Goal: Task Accomplishment & Management: Use online tool/utility

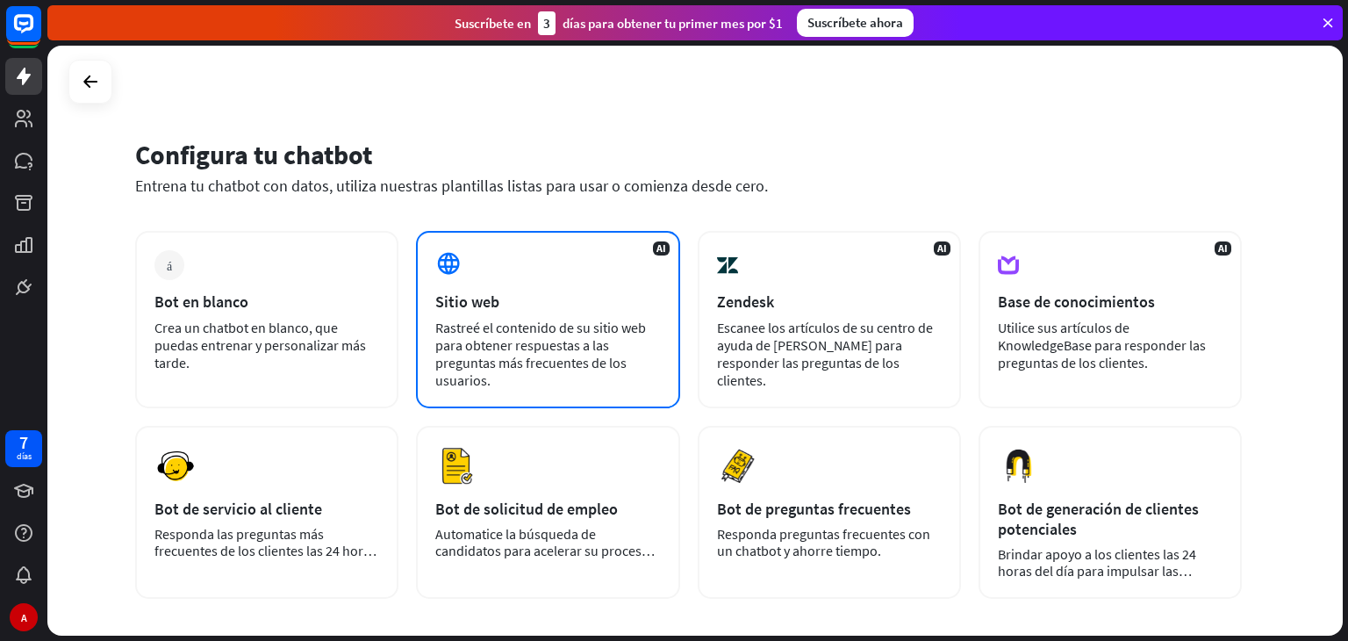
click at [491, 377] on div "Rastreé el contenido de su sitio web para obtener respuestas a las preguntas má…" at bounding box center [547, 354] width 225 height 70
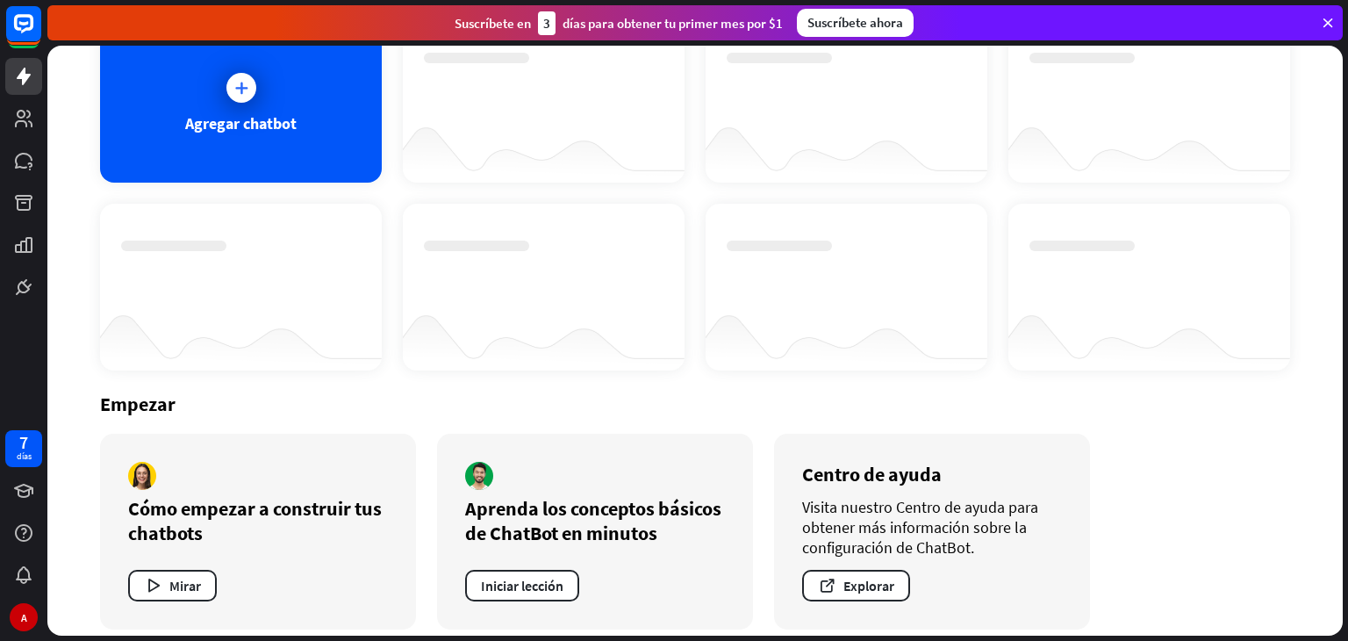
scroll to position [144, 0]
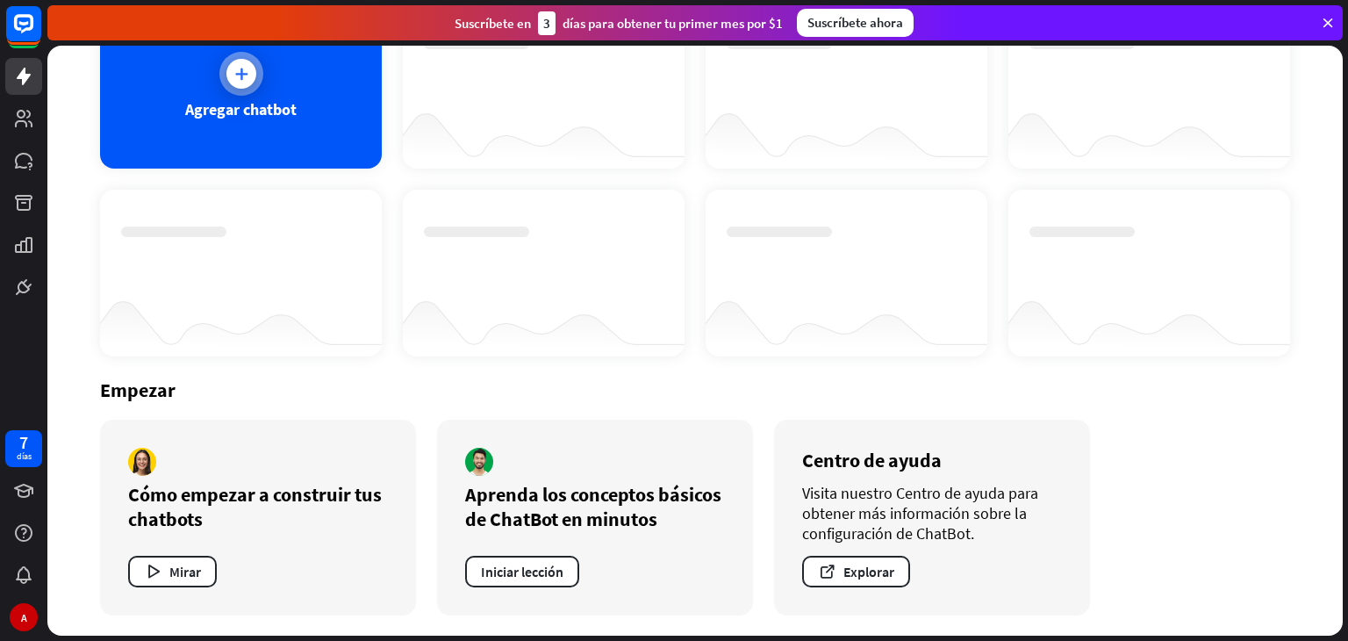
click at [231, 90] on div at bounding box center [241, 74] width 44 height 44
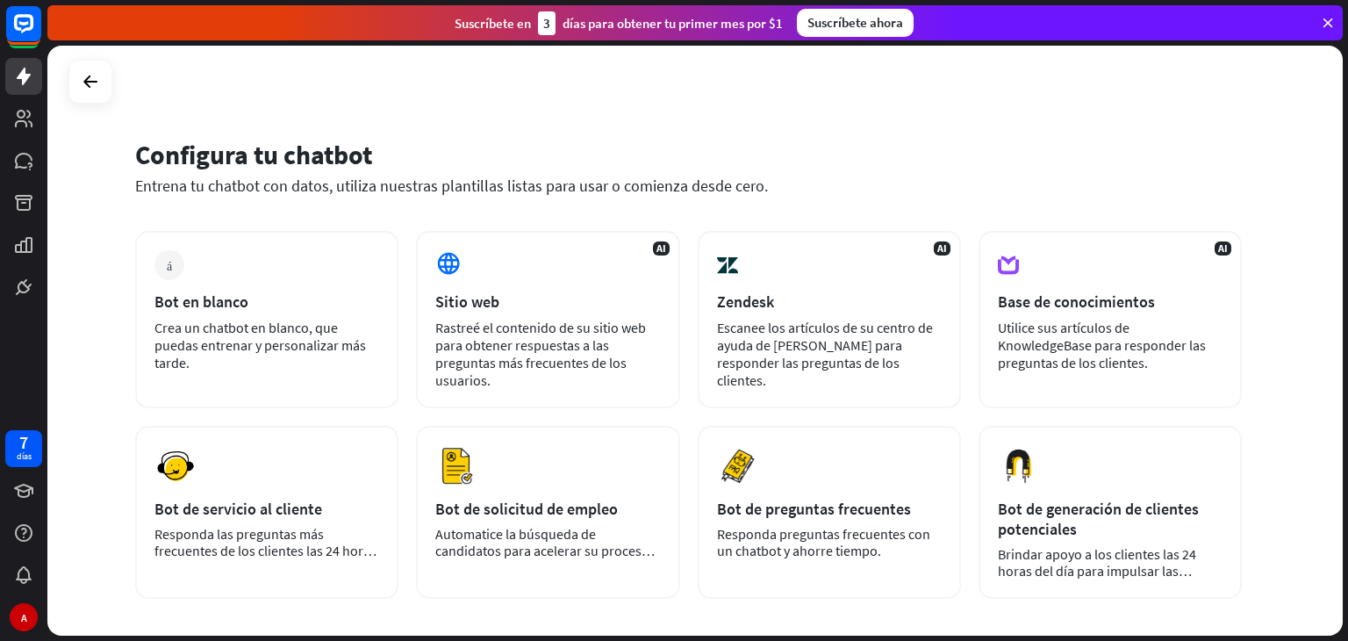
drag, startPoint x: 1347, startPoint y: 174, endPoint x: 1338, endPoint y: 208, distance: 35.6
click at [1338, 208] on div "Configura tu chatbot Entrena tu chatbot con datos, utiliza nuestras plantillas …" at bounding box center [697, 343] width 1301 height 595
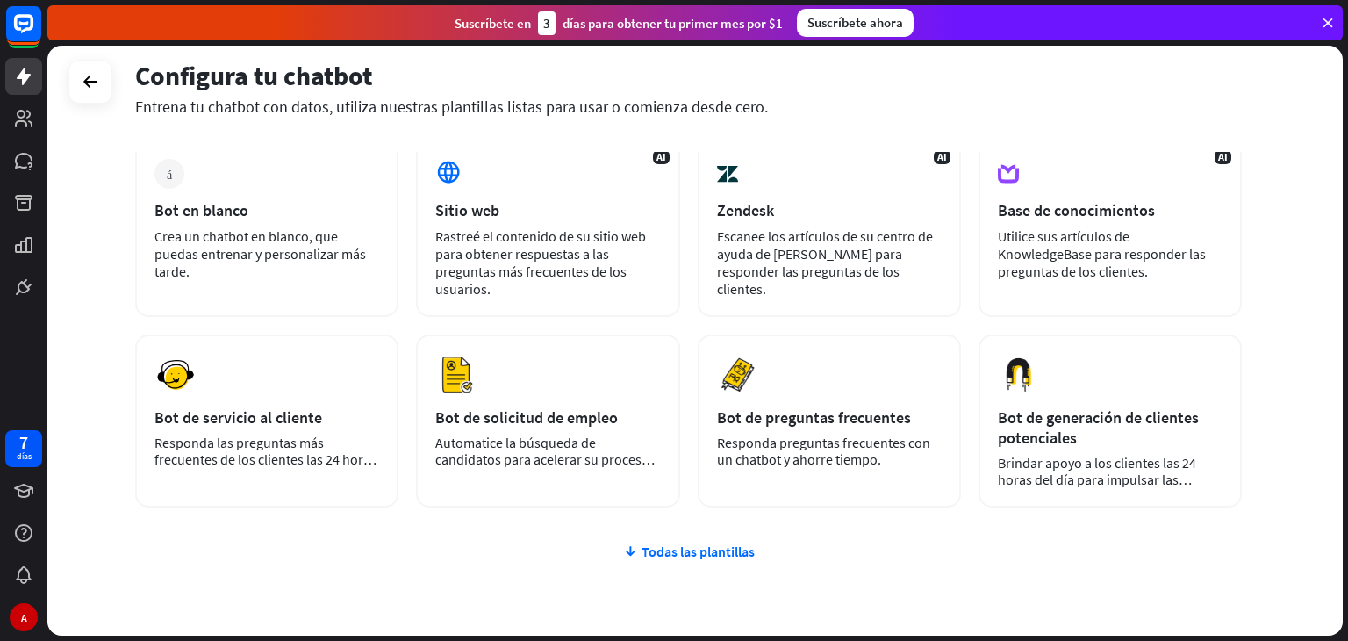
scroll to position [98, 0]
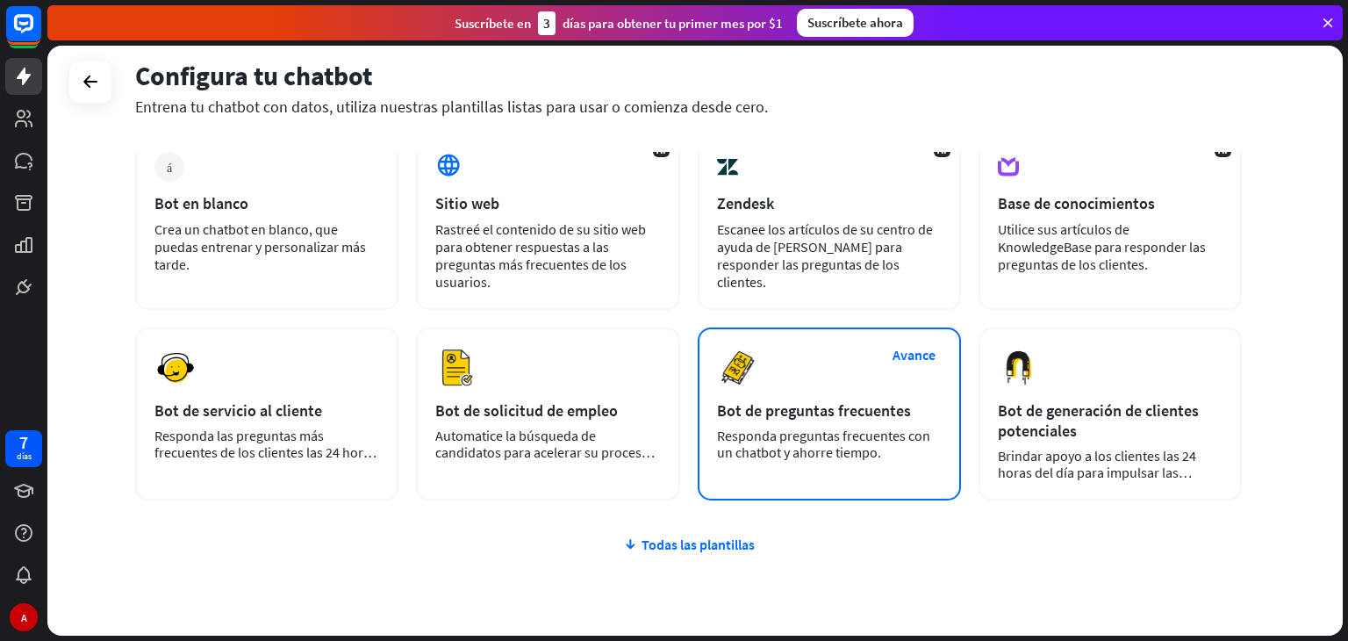
click at [817, 398] on div "Avance Bot de preguntas frecuentes Responda preguntas frecuentes con un chatbot…" at bounding box center [829, 413] width 263 height 173
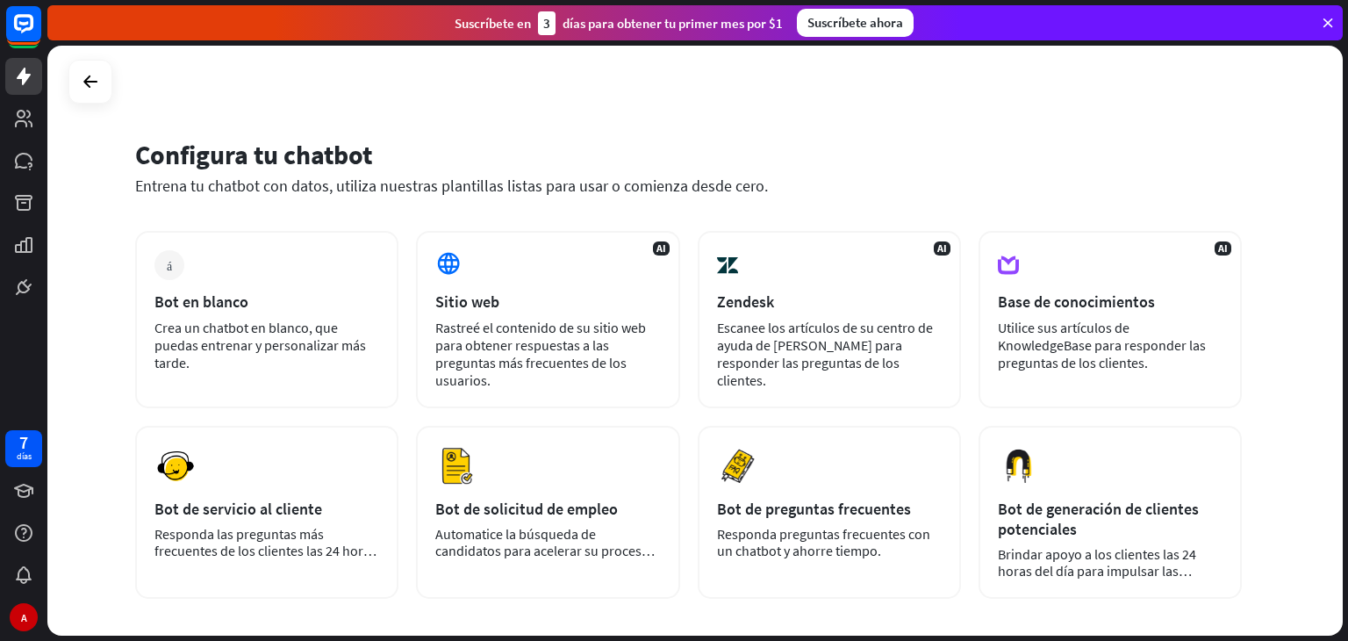
drag, startPoint x: 1347, startPoint y: 261, endPoint x: 1197, endPoint y: 147, distance: 188.0
click at [1197, 147] on div "Configura tu chatbot Entrena tu chatbot con datos, utiliza nuestras plantillas …" at bounding box center [697, 343] width 1301 height 595
click at [1197, 147] on div "Configura tu chatbot" at bounding box center [688, 154] width 1107 height 33
drag, startPoint x: 1347, startPoint y: 310, endPoint x: 1270, endPoint y: 216, distance: 121.6
click at [1270, 216] on div "Configura tu chatbot Entrena tu chatbot con datos, utiliza nuestras plantillas …" at bounding box center [697, 343] width 1301 height 595
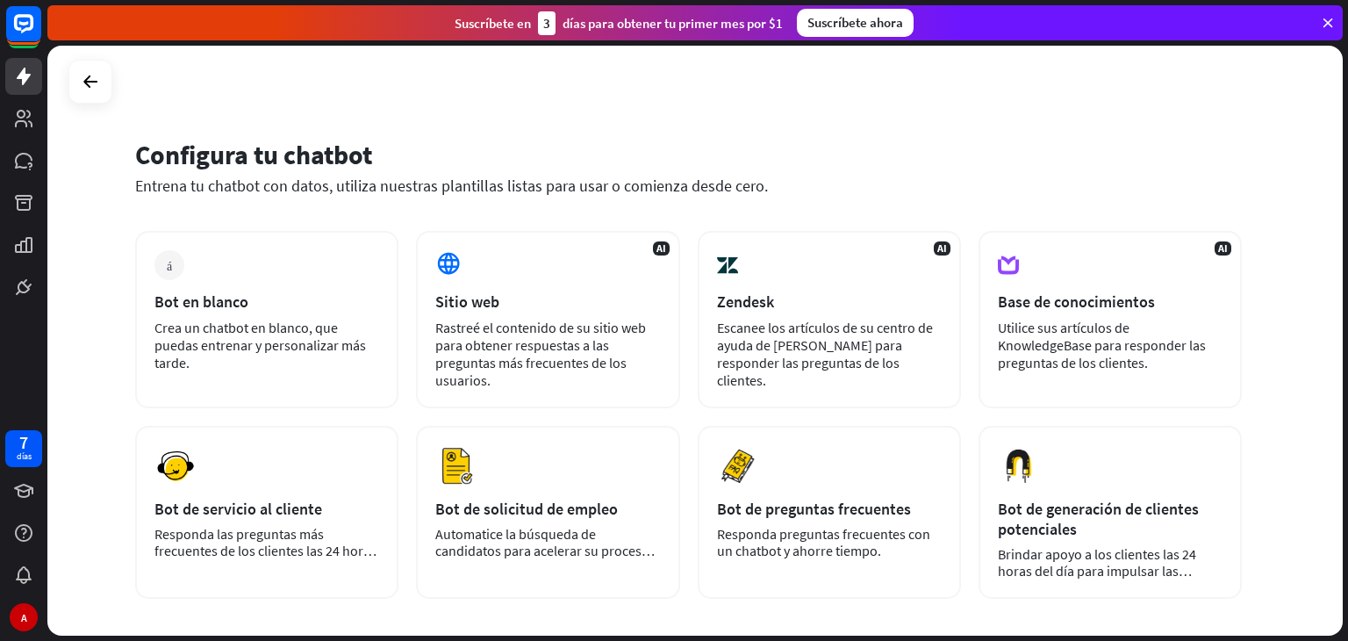
click at [1270, 216] on div "Configura tu chatbot Entrena tu chatbot con datos, utiliza nuestras plantillas …" at bounding box center [694, 341] width 1295 height 590
drag, startPoint x: 1347, startPoint y: 158, endPoint x: 1230, endPoint y: 4, distance: 193.6
click at [1230, 4] on div "cerca Ayuda del producto Pinitos Comience a usar ChatBot Centro de ayuda Siga l…" at bounding box center [697, 320] width 1301 height 641
click at [1251, 120] on div "Configura tu chatbot Entrena tu chatbot con datos, utiliza nuestras plantillas …" at bounding box center [694, 341] width 1295 height 590
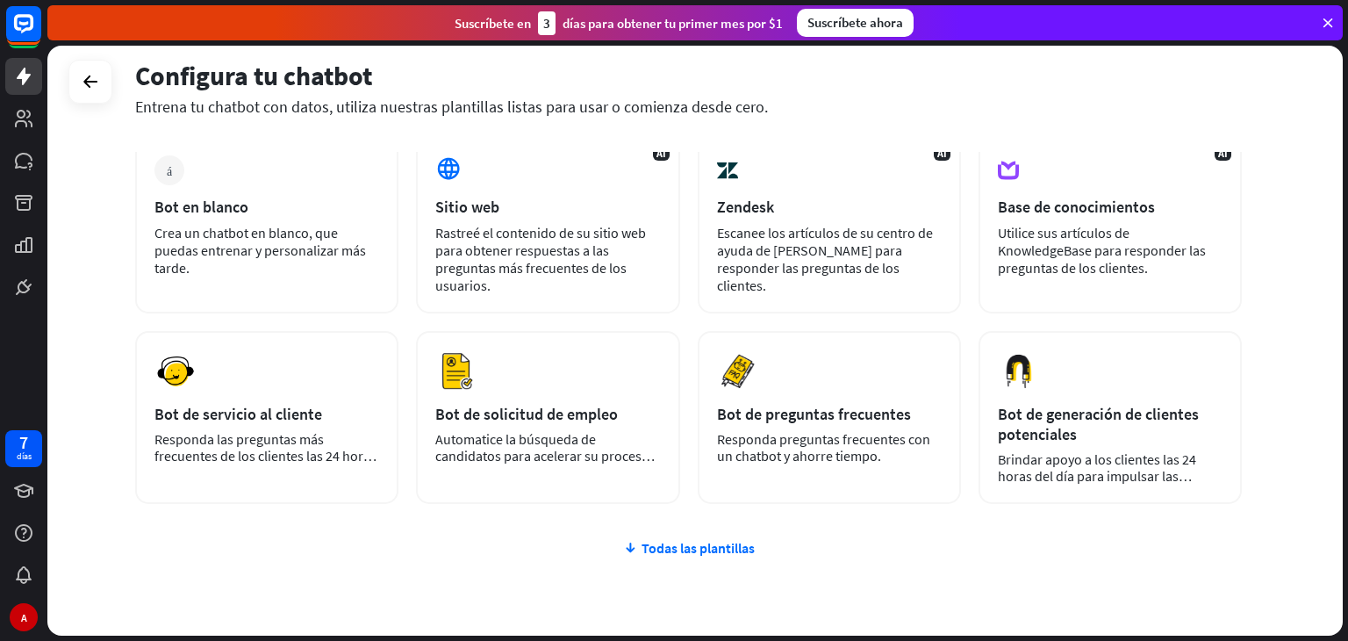
scroll to position [172, 0]
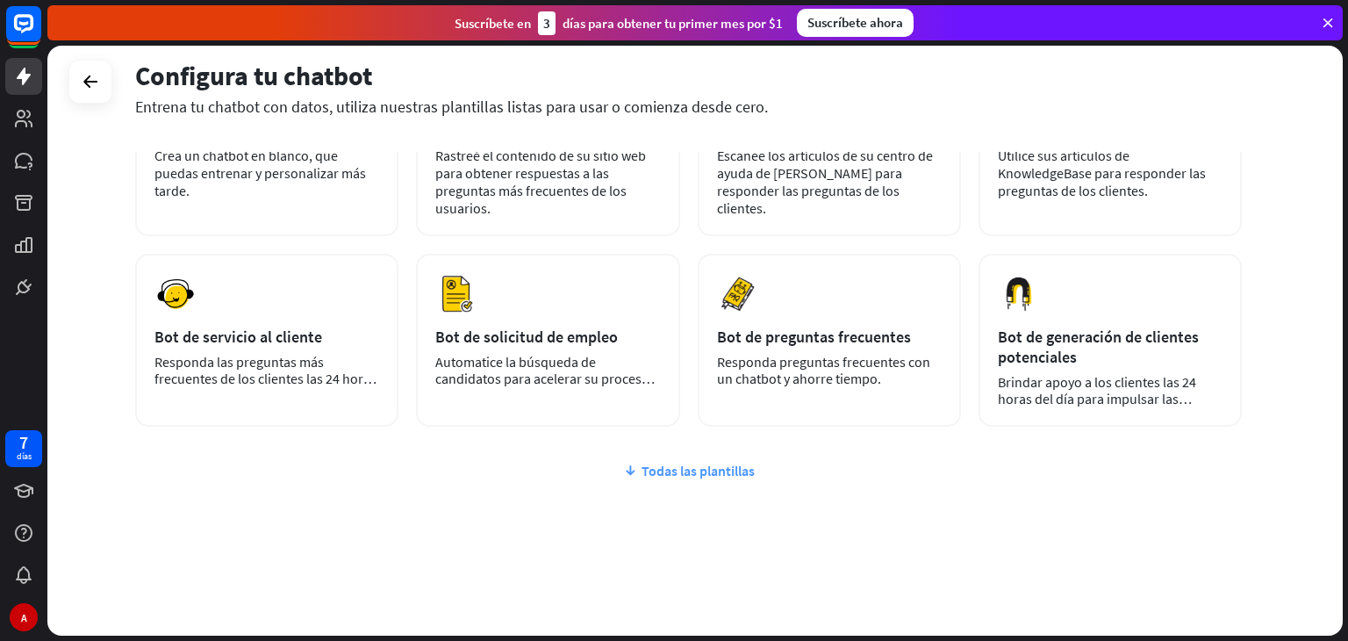
click at [714, 469] on font "Todas las plantillas" at bounding box center [698, 471] width 113 height 18
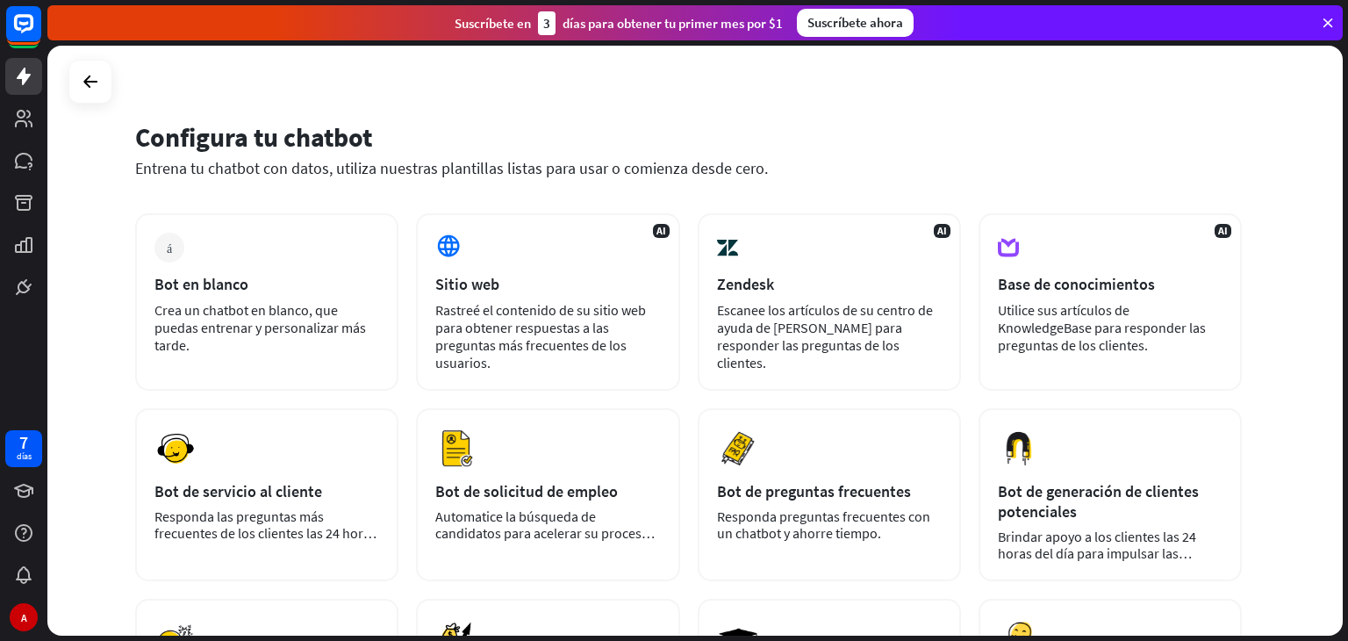
scroll to position [0, 0]
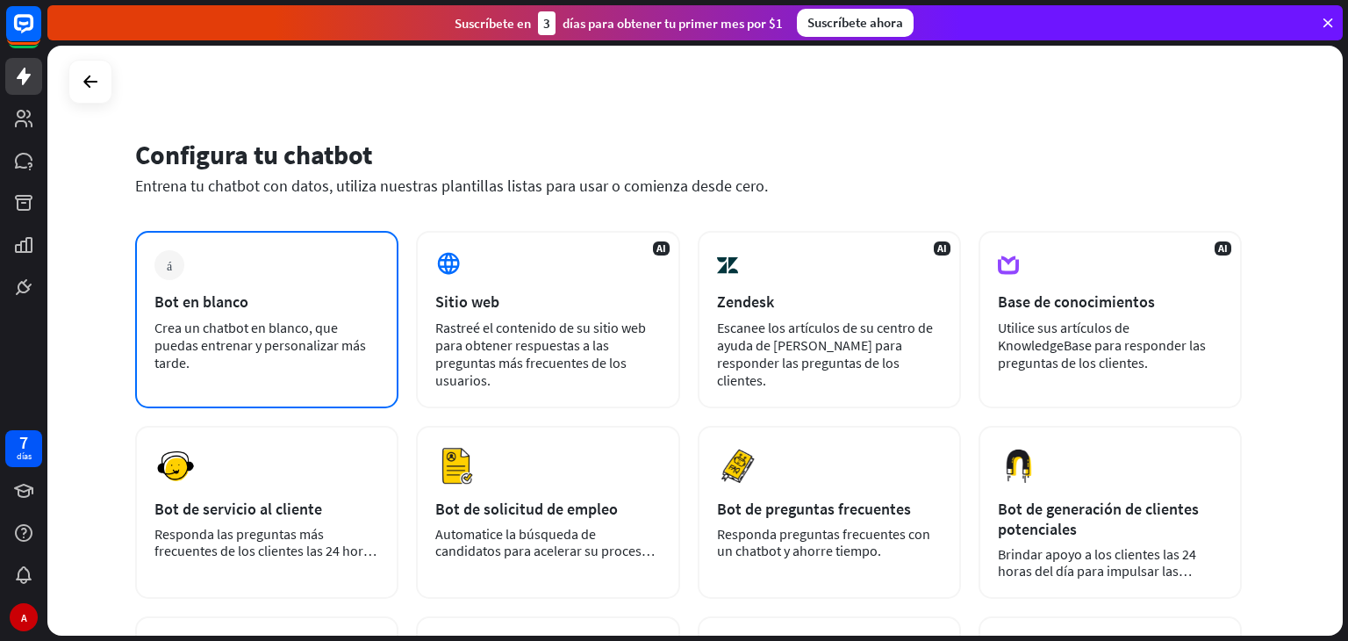
click at [308, 338] on font "Crea un chatbot en blanco, que puedas entrenar y personalizar más tarde." at bounding box center [260, 345] width 212 height 53
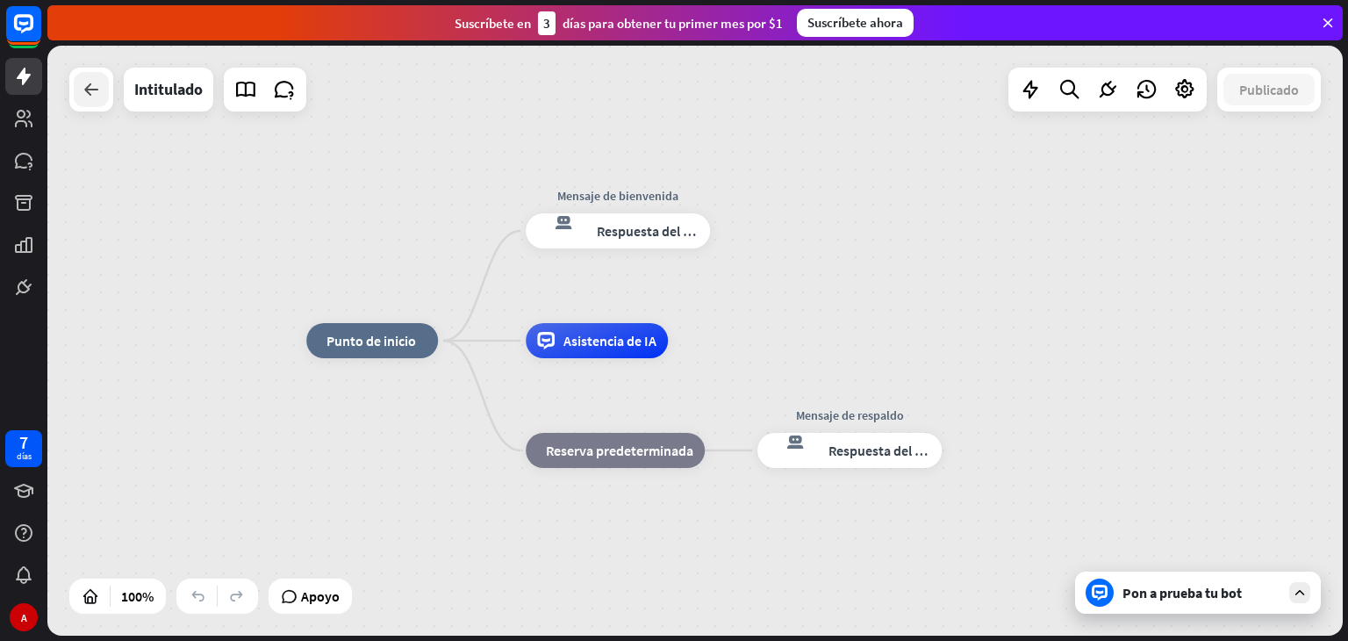
click at [82, 96] on icon at bounding box center [91, 89] width 21 height 21
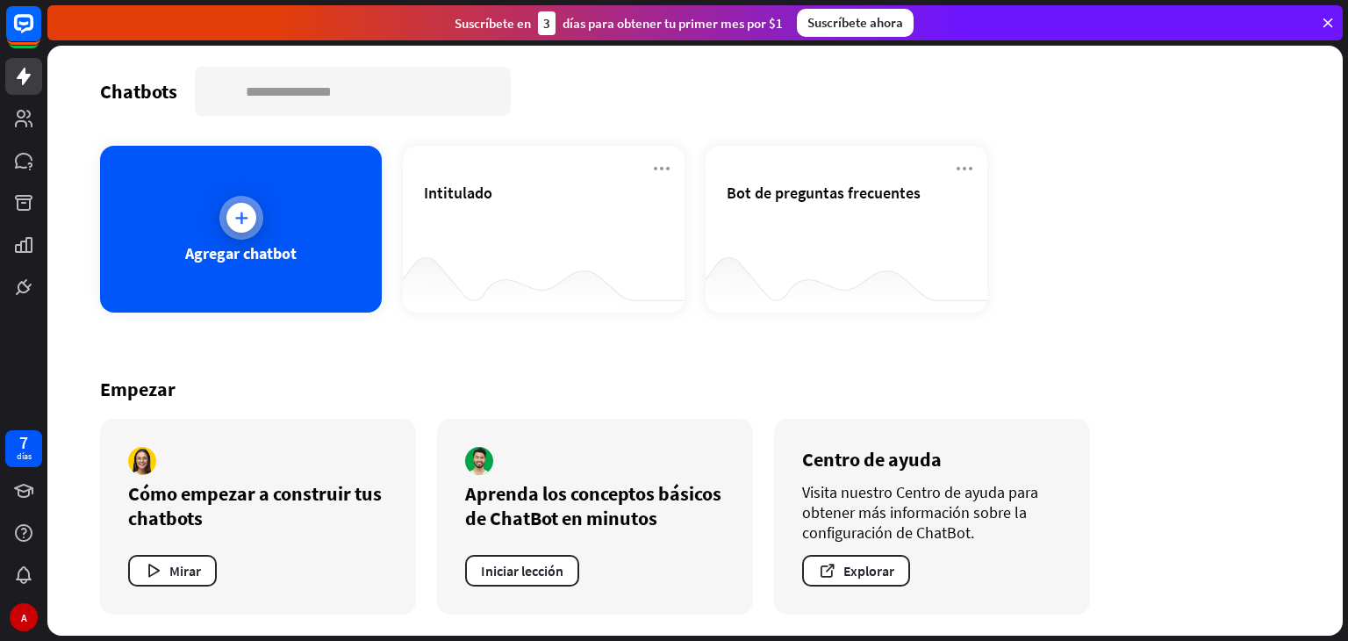
click at [226, 190] on div "Agregar chatbot" at bounding box center [241, 229] width 282 height 167
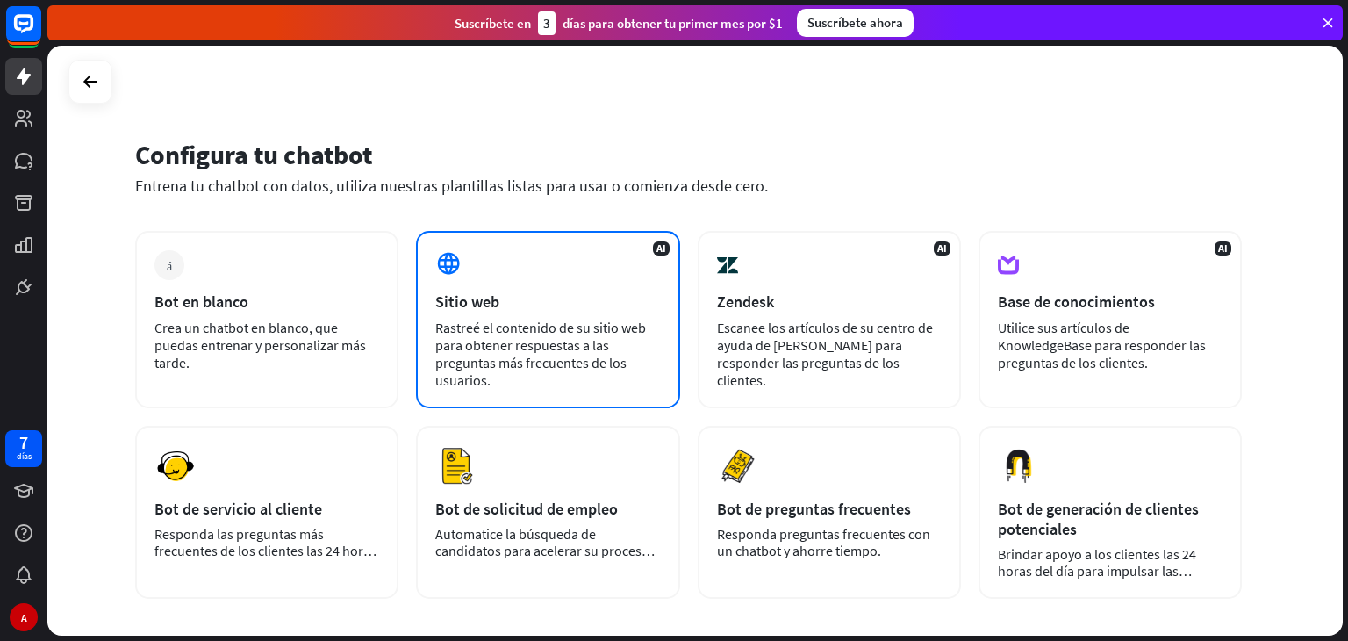
click at [565, 339] on font "Rastreé el contenido de su sitio web para obtener respuestas a las preguntas má…" at bounding box center [540, 354] width 211 height 70
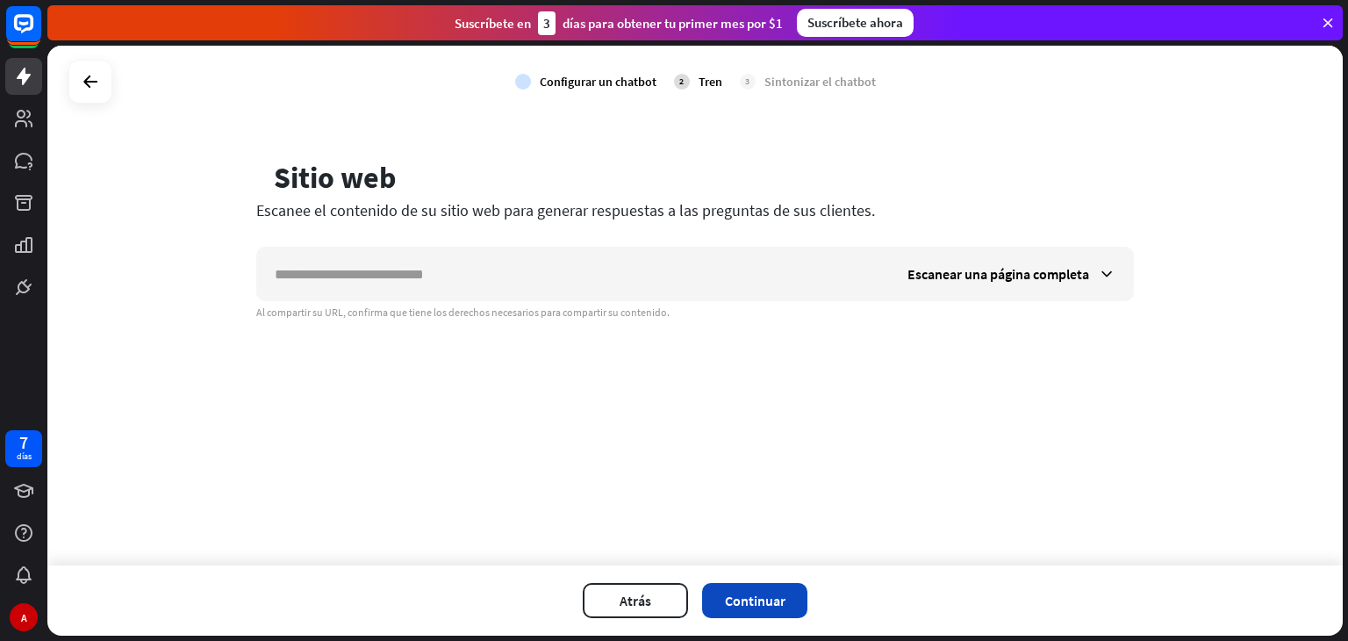
click at [779, 606] on font "Continuar" at bounding box center [755, 601] width 61 height 18
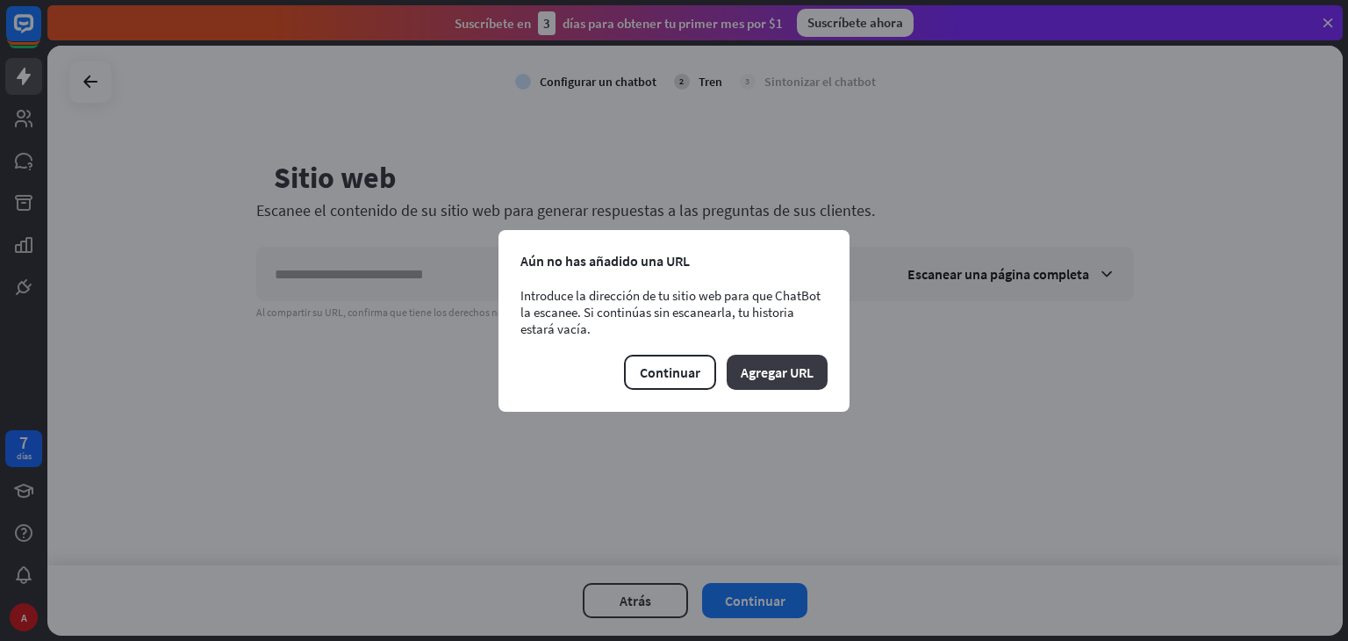
click at [769, 363] on font "Agregar URL" at bounding box center [777, 372] width 73 height 18
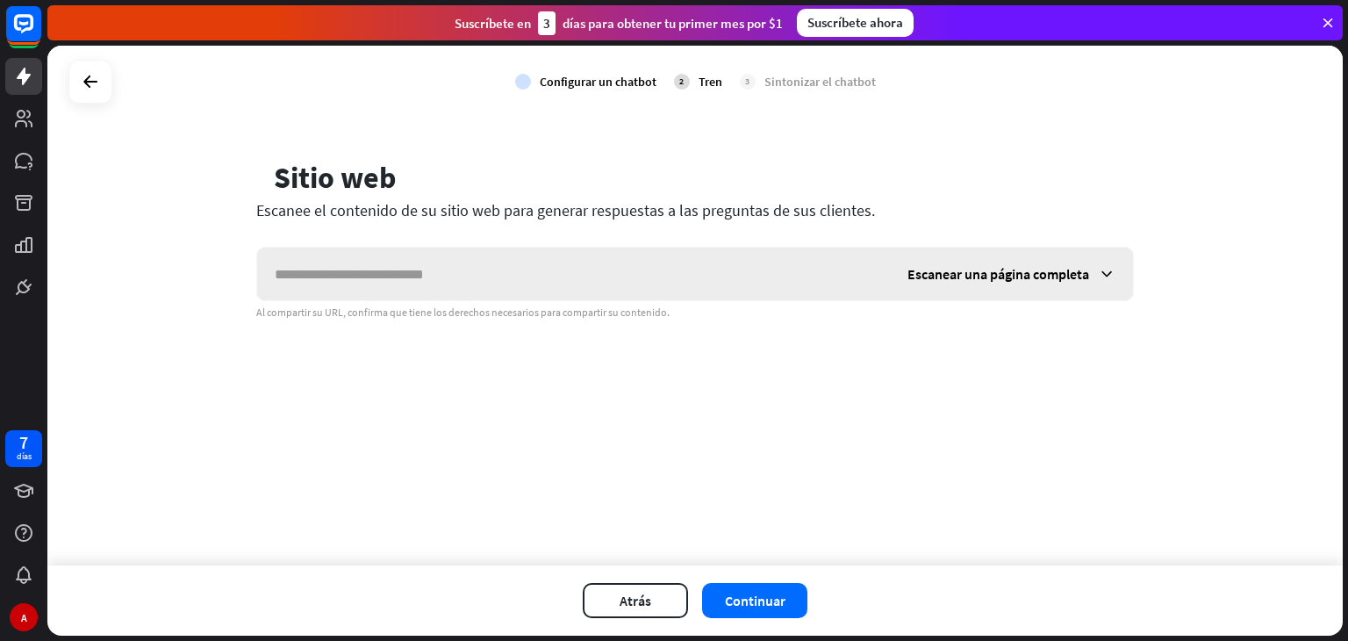
click at [938, 270] on font "Escanear una página completa" at bounding box center [998, 274] width 182 height 18
